Goal: Task Accomplishment & Management: Manage account settings

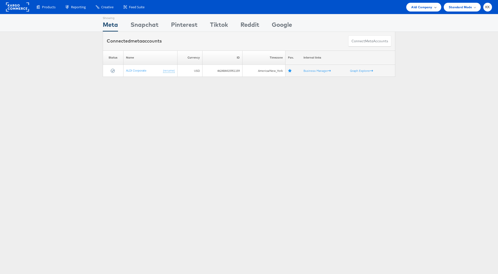
click at [418, 3] on div "Aldi Company" at bounding box center [424, 7] width 35 height 9
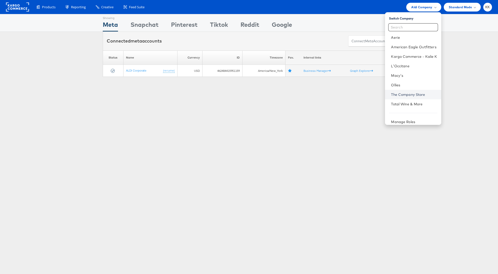
click at [401, 95] on link "The Company Store" at bounding box center [414, 94] width 46 height 5
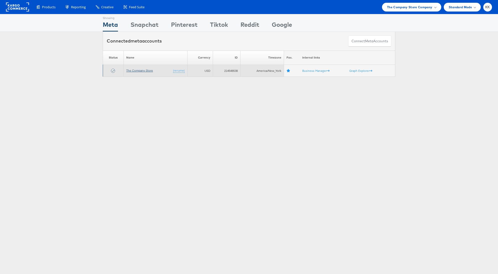
click at [142, 70] on link "The Company Store" at bounding box center [139, 71] width 27 height 4
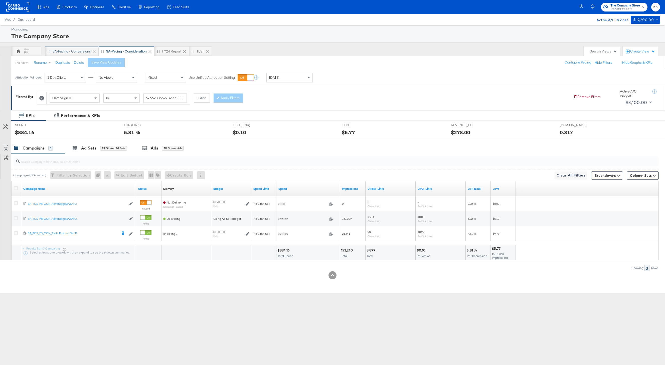
click at [76, 48] on div "SA-Pacing - Conversions" at bounding box center [72, 51] width 54 height 10
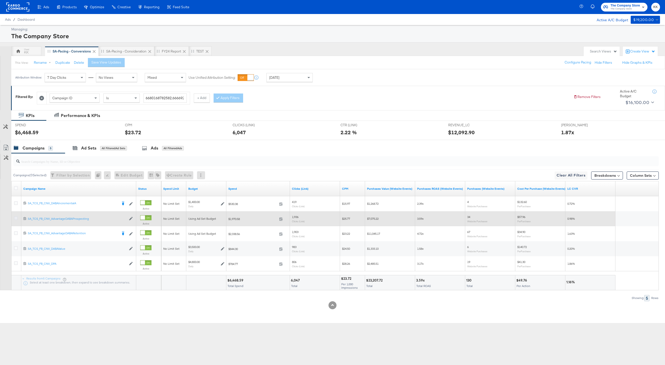
click at [15, 217] on icon at bounding box center [16, 218] width 4 height 4
click at [0, 0] on input "checkbox" at bounding box center [0, 0] width 0 height 0
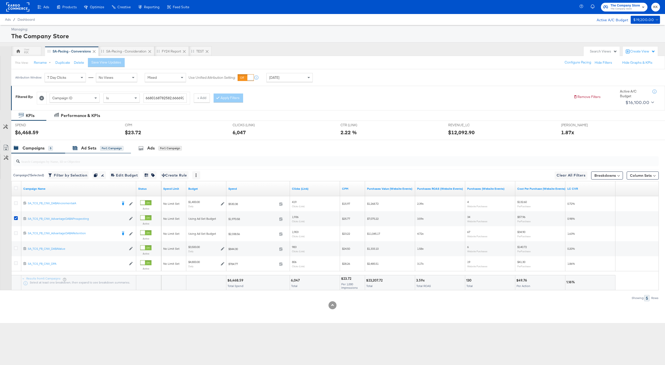
click at [88, 146] on div "Ad Sets" at bounding box center [88, 148] width 15 height 6
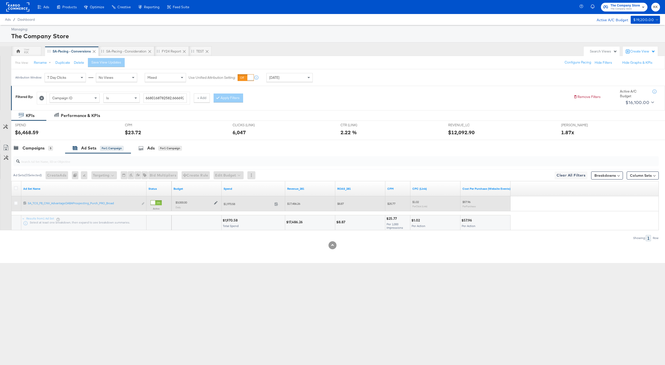
click at [216, 202] on icon at bounding box center [216, 203] width 4 height 4
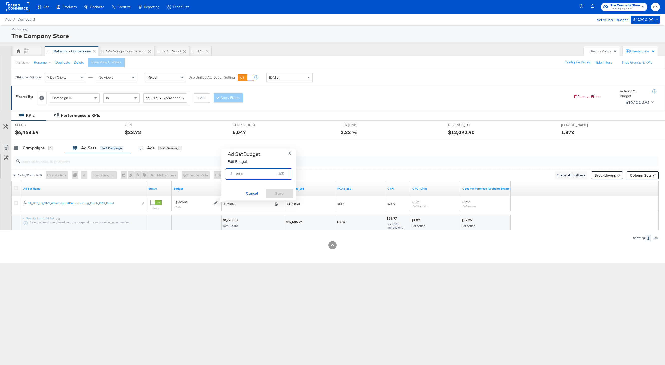
drag, startPoint x: 240, startPoint y: 173, endPoint x: 229, endPoint y: 173, distance: 11.0
click at [229, 173] on div "$ 3000 USD" at bounding box center [258, 174] width 67 height 11
type input "2700"
click at [285, 194] on span "Save" at bounding box center [280, 194] width 24 height 6
click at [32, 139] on div "SPEND SPEND $6,468.59" at bounding box center [66, 130] width 110 height 19
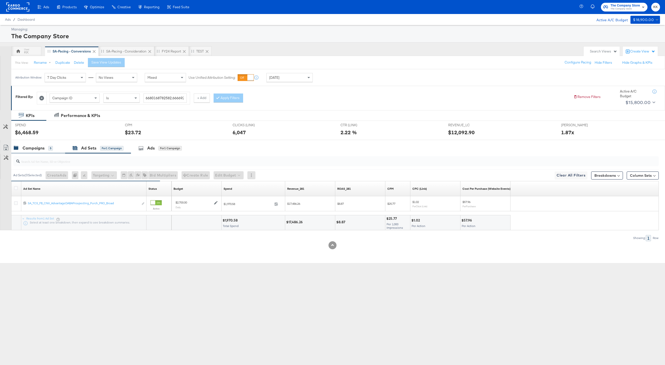
click at [32, 149] on div "Campaigns" at bounding box center [34, 148] width 22 height 6
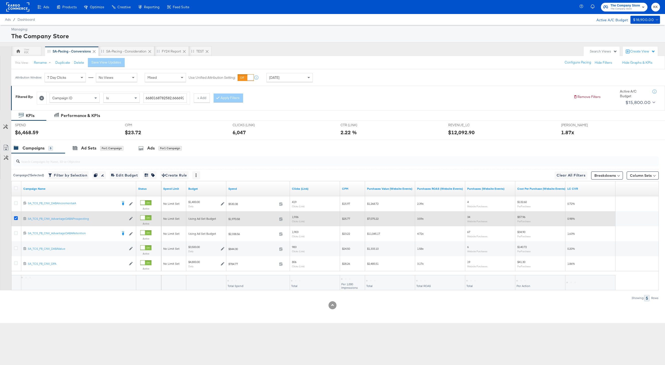
click at [16, 217] on icon at bounding box center [16, 218] width 4 height 4
click at [0, 0] on input "checkbox" at bounding box center [0, 0] width 0 height 0
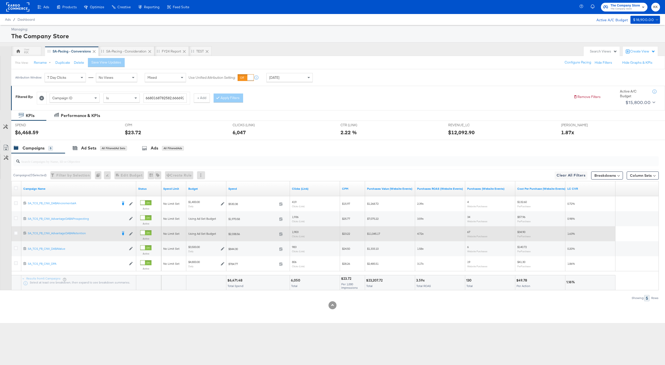
click at [17, 237] on div at bounding box center [16, 233] width 9 height 9
click at [15, 234] on icon at bounding box center [16, 233] width 4 height 4
click at [0, 0] on input "checkbox" at bounding box center [0, 0] width 0 height 0
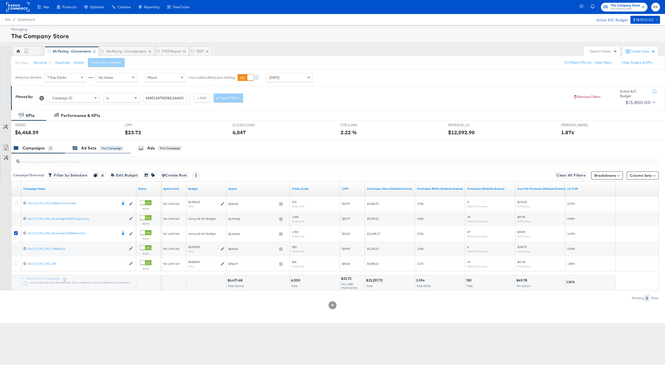
click at [97, 148] on div "Ad Sets for 1 Campaign" at bounding box center [98, 148] width 51 height 6
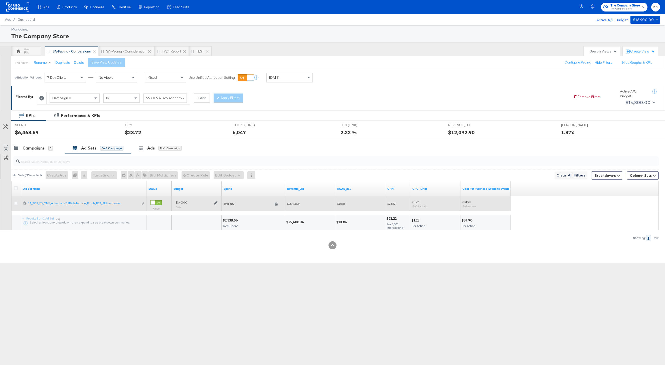
click at [213, 204] on div at bounding box center [215, 202] width 5 height 4
click at [215, 203] on icon at bounding box center [216, 203] width 4 height 4
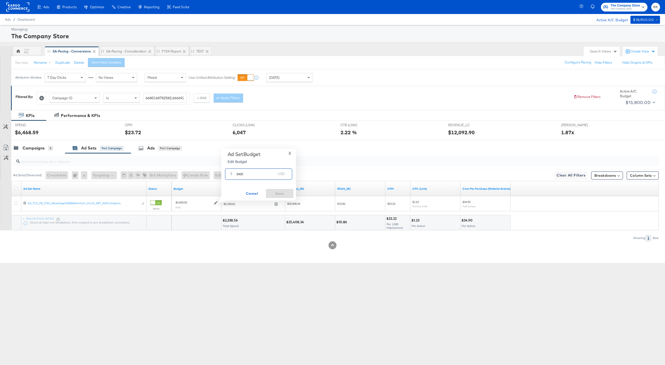
click at [239, 175] on input "3400" at bounding box center [256, 172] width 40 height 11
type input "3000"
click at [281, 188] on div "Ad Set Budget Edit Budget X $ 3000 USD Cancel Save" at bounding box center [259, 174] width 70 height 47
click at [283, 192] on span "Save" at bounding box center [280, 194] width 24 height 6
